Goal: Task Accomplishment & Management: Manage account settings

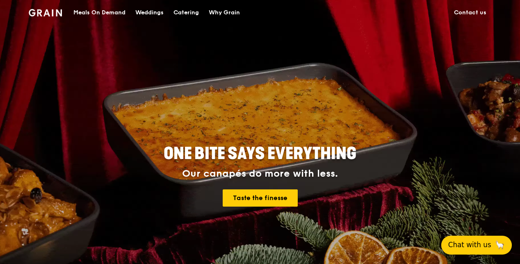
click at [484, 240] on button "Chat with us 🦙" at bounding box center [477, 245] width 71 height 19
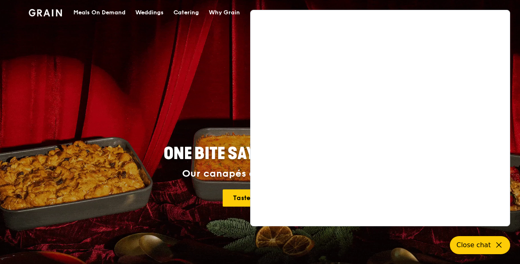
click at [175, 89] on div "ONE BITE SAYS EVERYTHING Our canapés do more with less. Taste the finesse" at bounding box center [260, 177] width 407 height 304
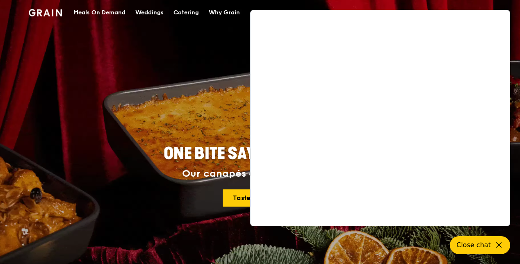
click at [48, 9] on img at bounding box center [45, 12] width 33 height 7
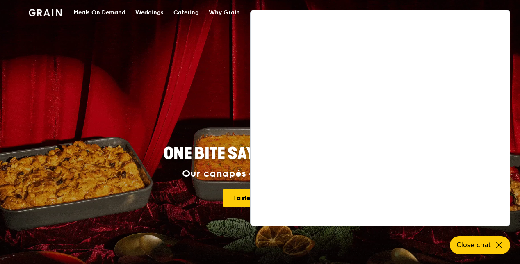
click at [515, 39] on div "ONE BITE SAYS EVERYTHING Our canapés do more with less. Taste the finesse" at bounding box center [260, 164] width 520 height 328
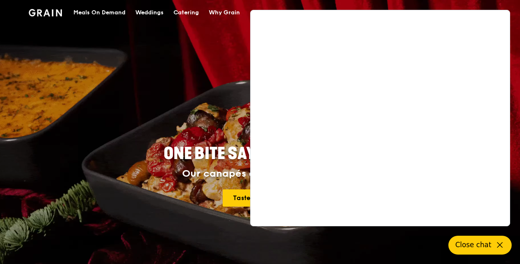
click at [496, 238] on button "Close chat" at bounding box center [480, 245] width 63 height 19
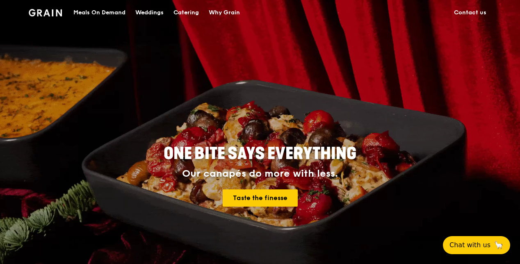
click at [38, 12] on img at bounding box center [45, 12] width 33 height 7
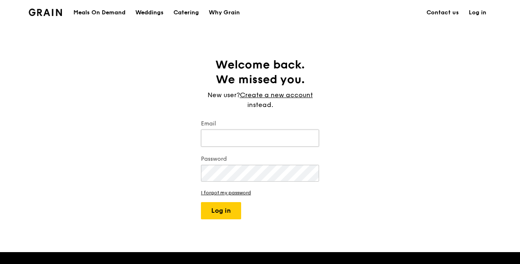
click at [214, 144] on input "Email" at bounding box center [260, 138] width 118 height 17
type input "suzanne@cpgfm.com.s"
click at [245, 191] on link "I forgot my password" at bounding box center [260, 193] width 118 height 6
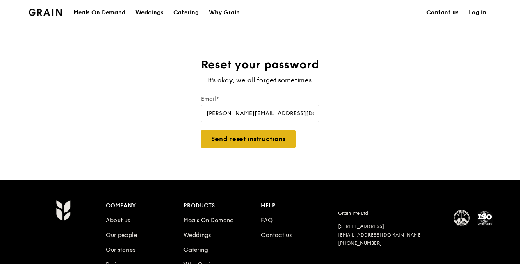
type input "suzanne@cpgfm.com.sg"
click at [259, 137] on button "Send reset instructions" at bounding box center [248, 139] width 95 height 17
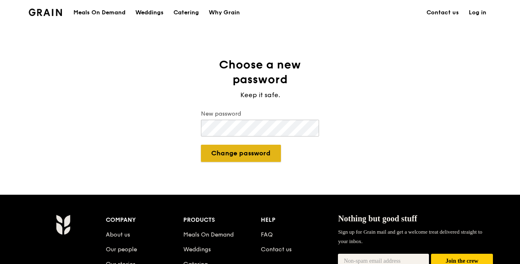
click at [253, 157] on button "Change password" at bounding box center [241, 153] width 80 height 17
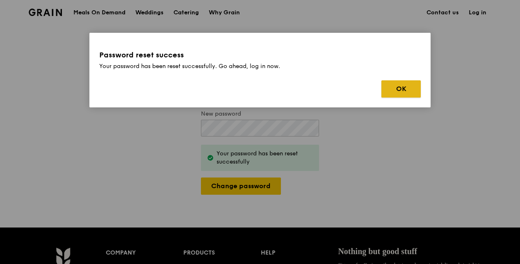
click at [405, 86] on button "OK" at bounding box center [401, 88] width 39 height 17
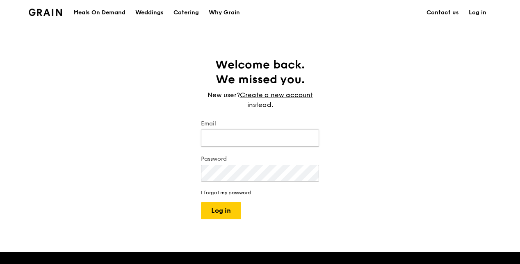
click at [278, 135] on input "Email" at bounding box center [260, 138] width 118 height 17
type input "suzanne@cpgfm.com.sg"
click at [201, 202] on button "Log in" at bounding box center [221, 210] width 40 height 17
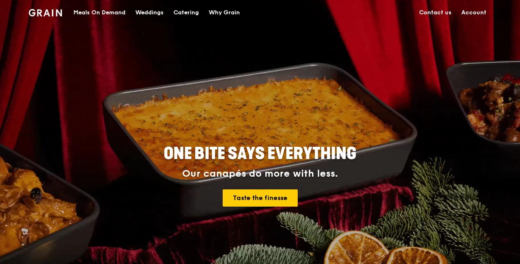
click at [472, 13] on link "Account" at bounding box center [474, 12] width 35 height 25
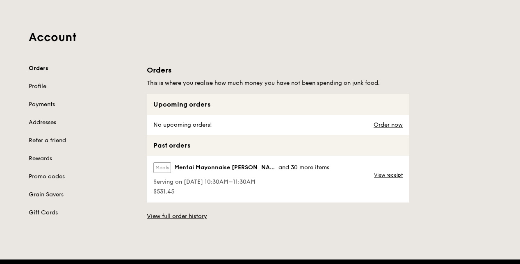
scroll to position [41, 0]
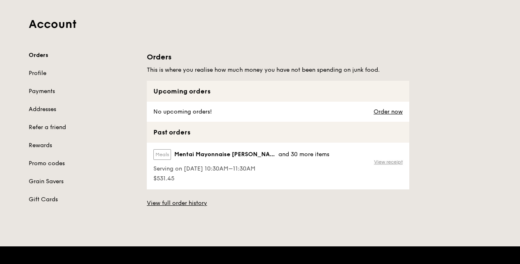
click at [378, 160] on link "View receipt" at bounding box center [388, 162] width 29 height 7
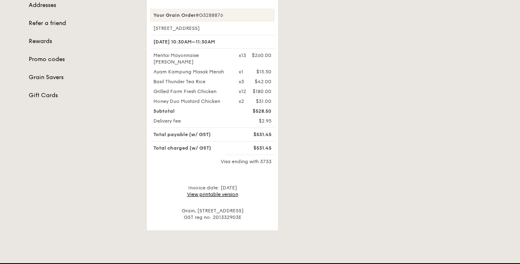
scroll to position [205, 0]
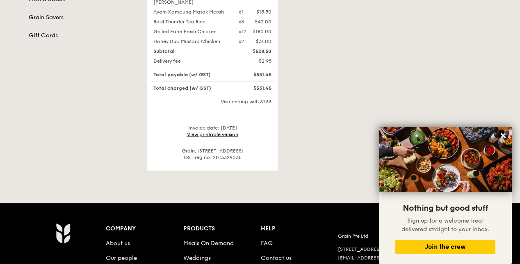
click at [233, 132] on link "View printable version" at bounding box center [212, 135] width 51 height 6
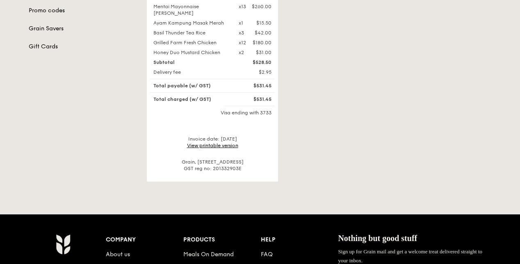
scroll to position [205, 0]
